Goal: Task Accomplishment & Management: Complete application form

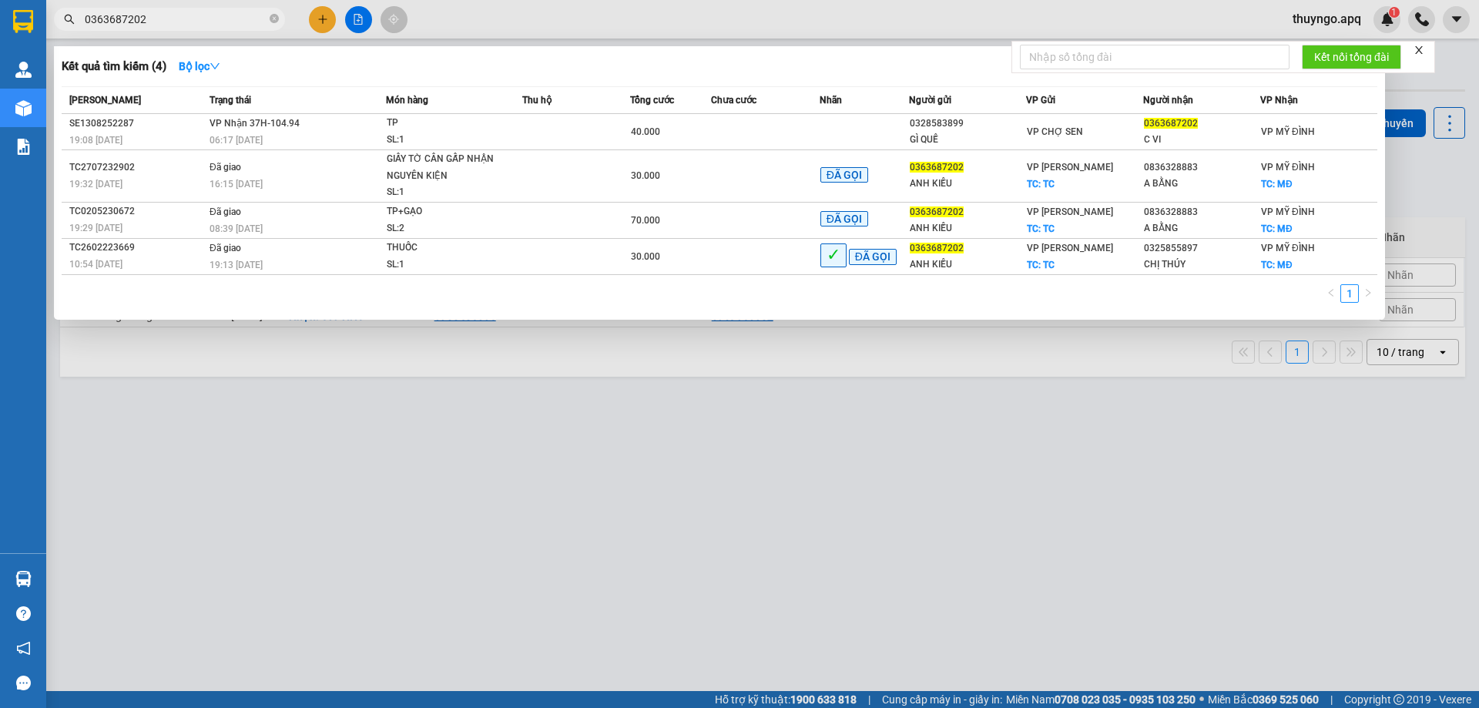
click at [150, 23] on input "0363687202" at bounding box center [176, 19] width 182 height 17
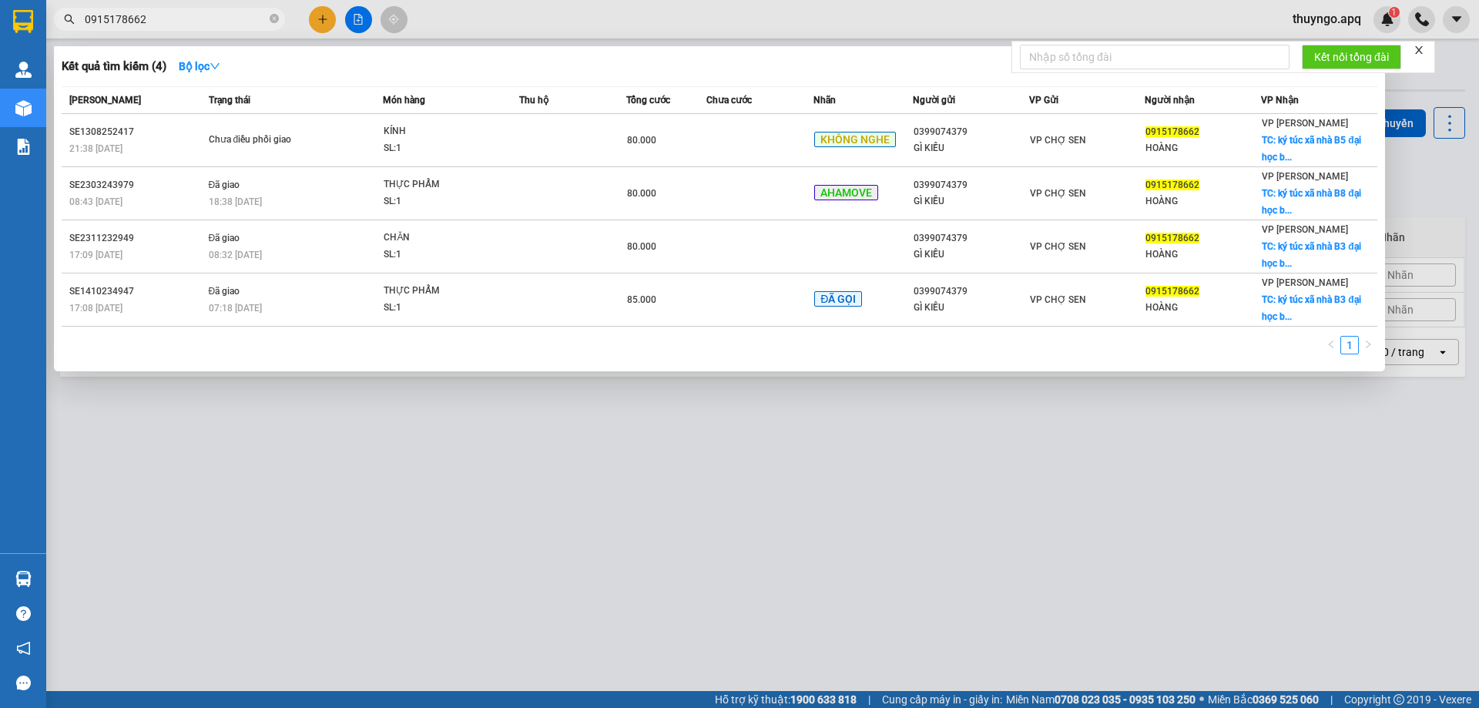
type input "0915178662"
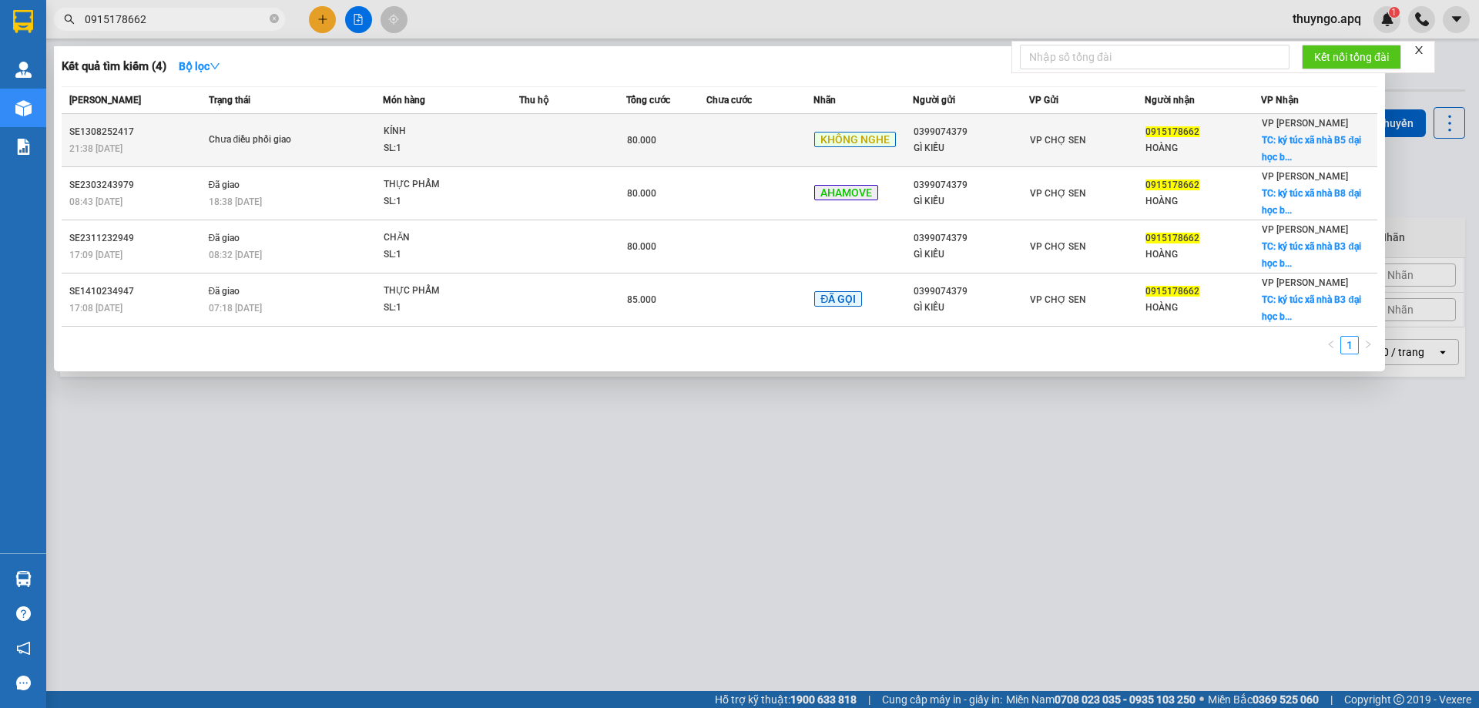
click at [1162, 133] on span "0915178662" at bounding box center [1172, 131] width 54 height 11
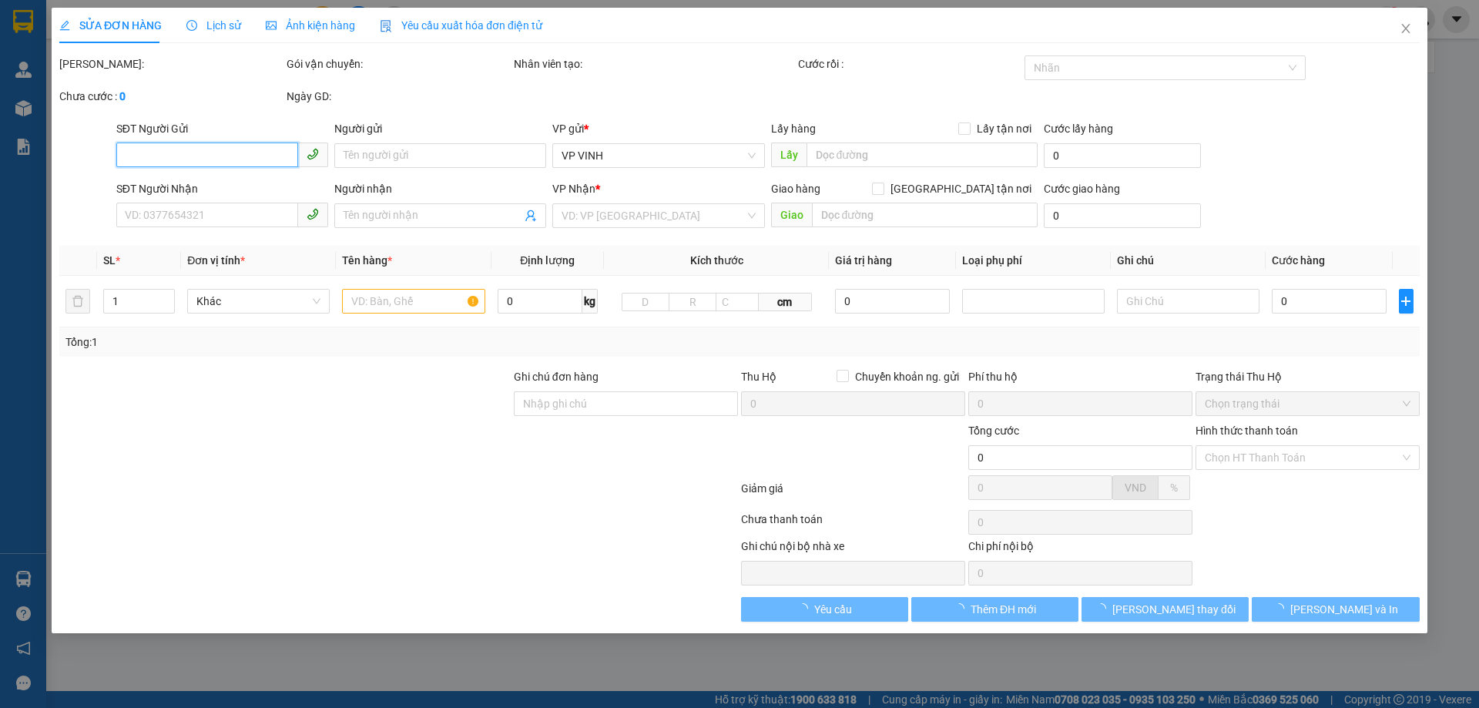
type input "0399074379"
type input "GÌ KIỀU"
type input "0915178662"
type input "HOÀNG"
checkbox input "true"
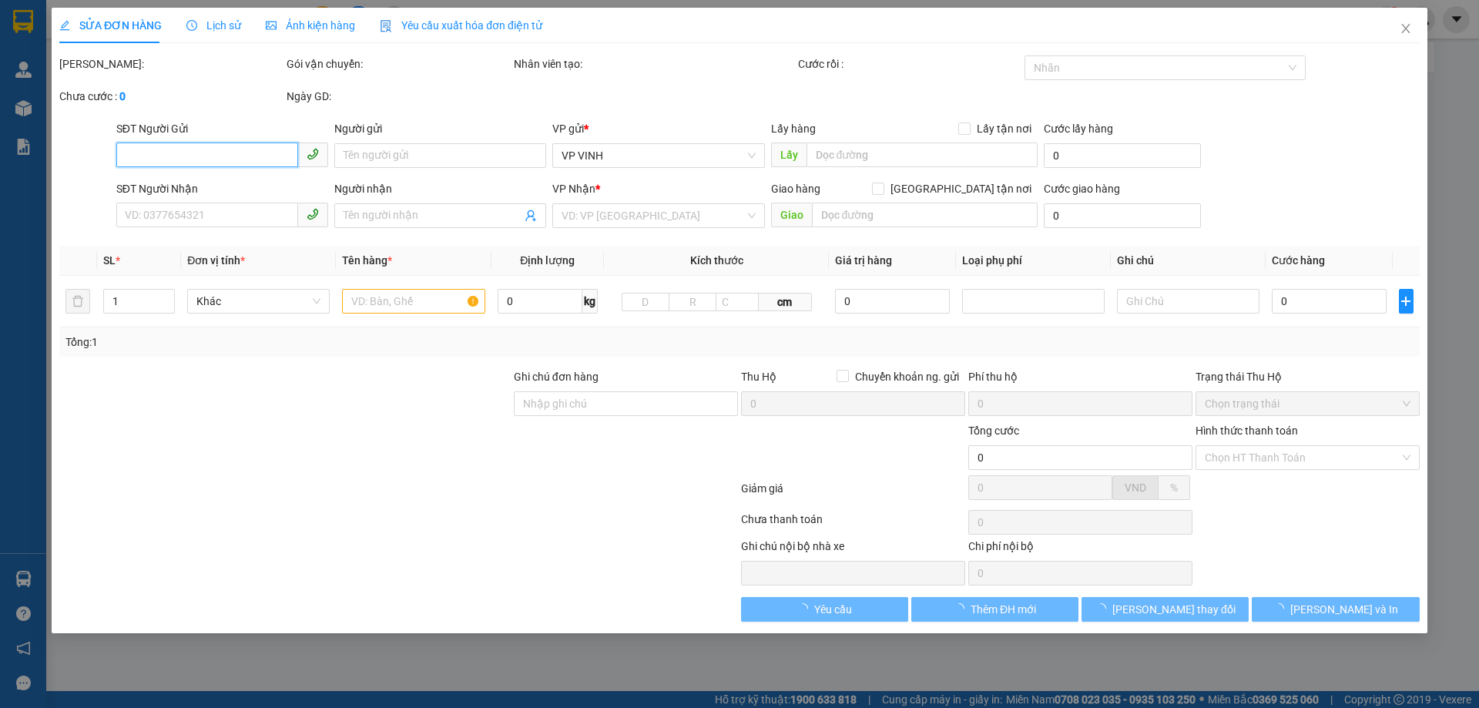
type input "ký túc xã nhà B5 đại học bách khoa"
type input "80.000"
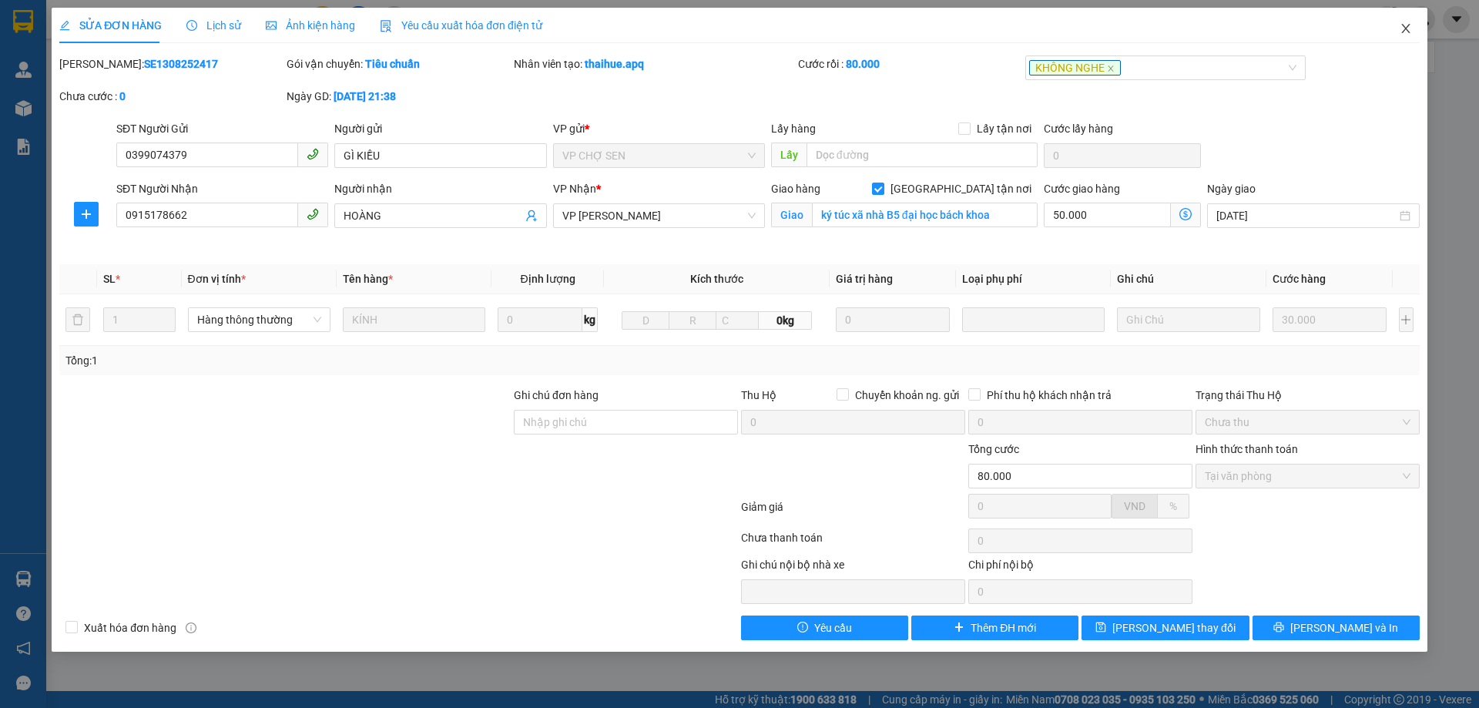
click at [1413, 30] on span "Close" at bounding box center [1405, 29] width 43 height 43
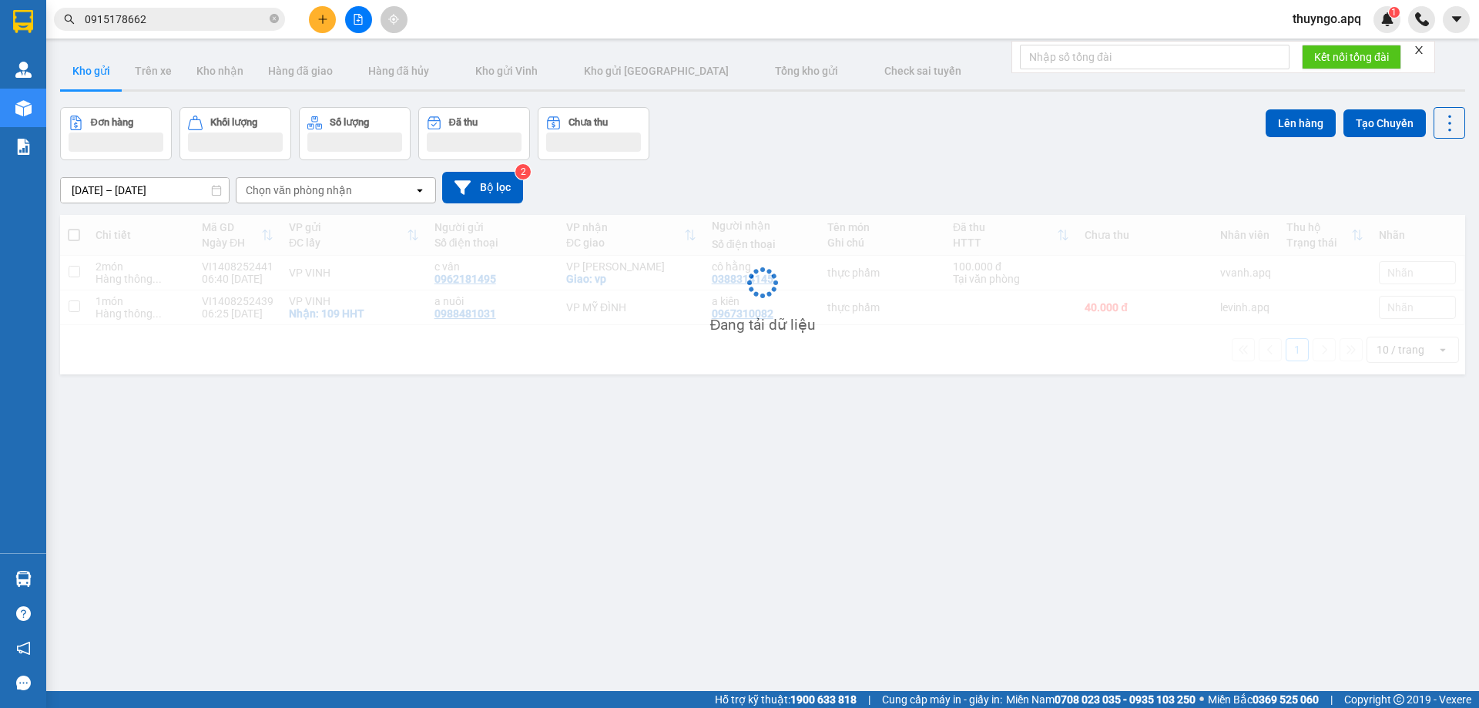
click at [170, 23] on input "0915178662" at bounding box center [176, 19] width 182 height 17
